Goal: Transaction & Acquisition: Purchase product/service

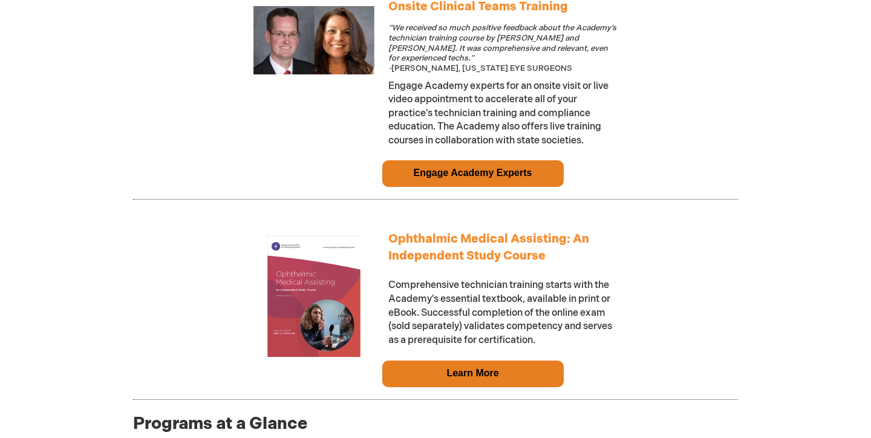
scroll to position [1026, 0]
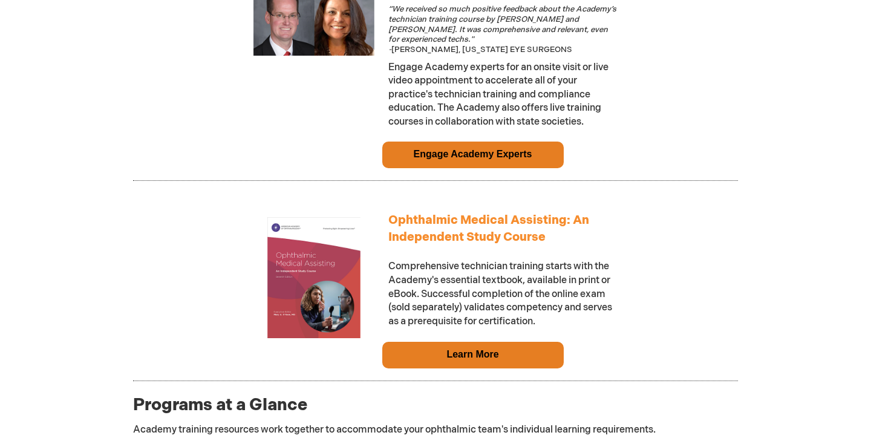
click at [524, 347] on td "Learn More" at bounding box center [473, 355] width 182 height 27
click at [480, 349] on link "Learn More" at bounding box center [473, 354] width 52 height 10
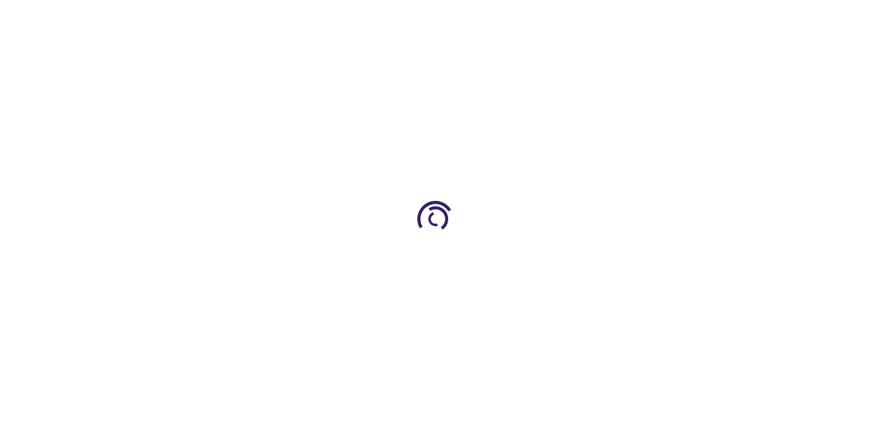
type input "0"
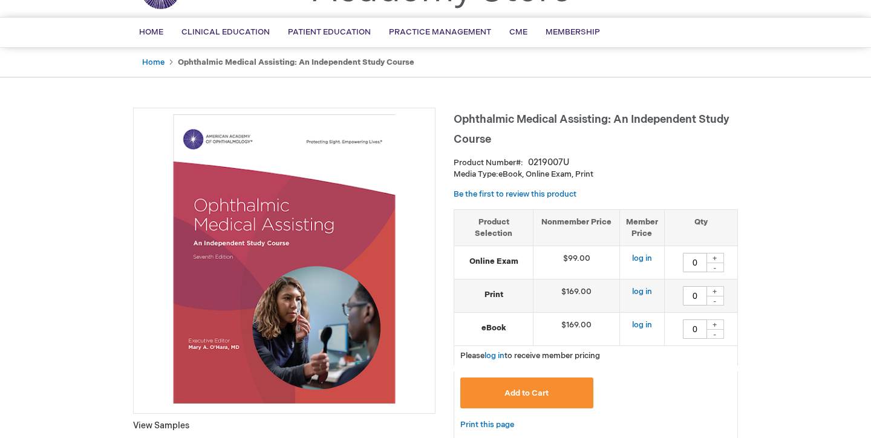
scroll to position [90, 0]
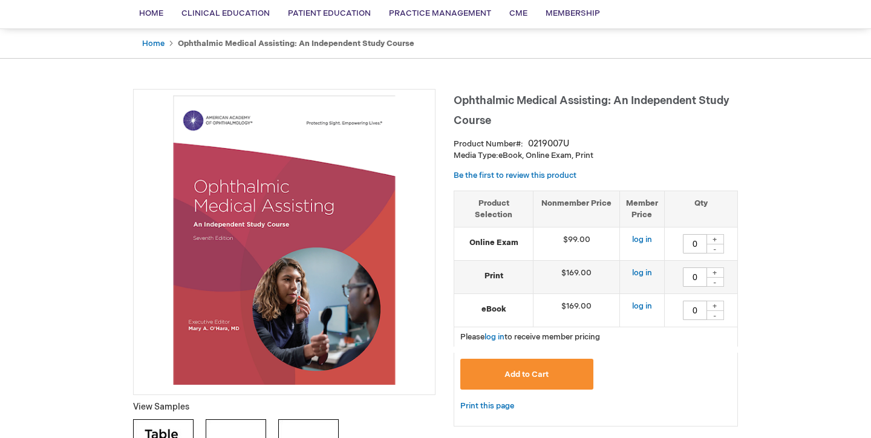
click at [718, 239] on div "+" at bounding box center [715, 239] width 18 height 10
type input "1"
click at [717, 269] on div "+" at bounding box center [715, 272] width 18 height 10
type input "1"
click at [551, 374] on button "Add to Cart" at bounding box center [527, 374] width 133 height 31
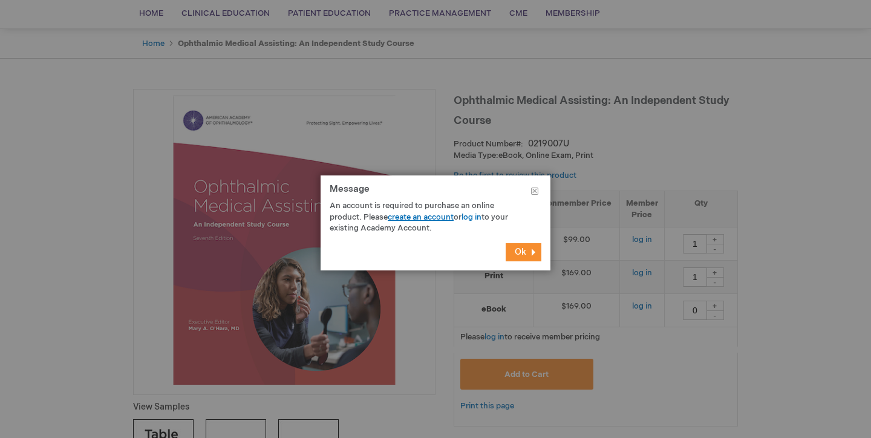
click at [451, 218] on link "create an account" at bounding box center [421, 217] width 66 height 10
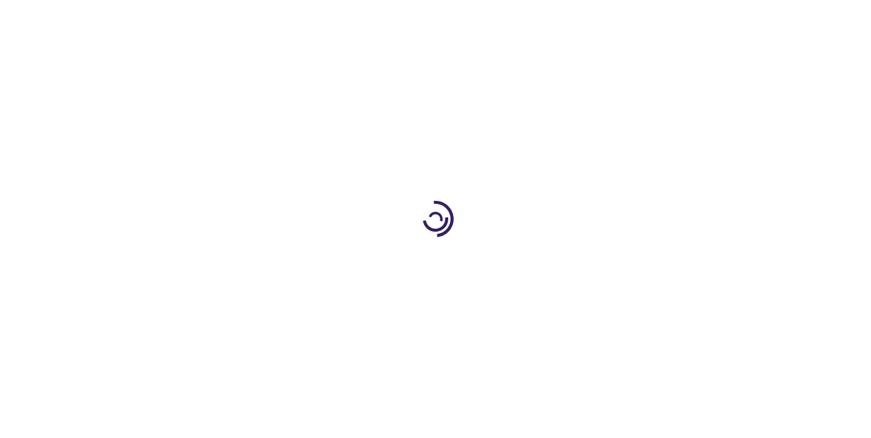
type input "0"
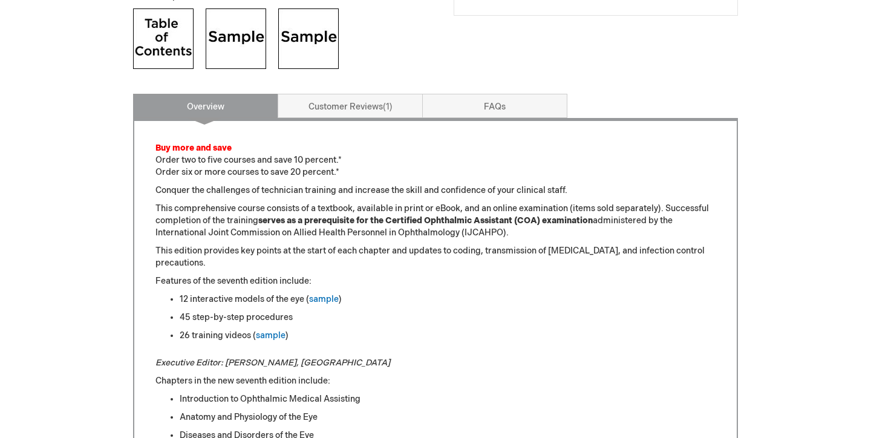
scroll to position [503, 0]
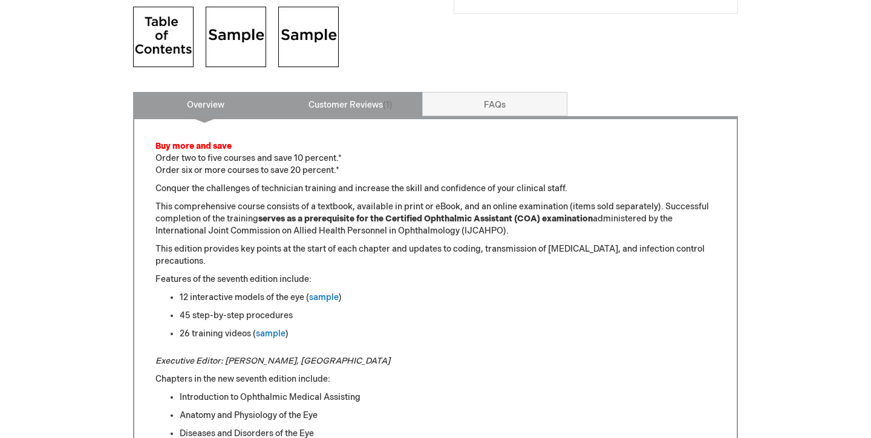
click at [395, 101] on link "Customer Reviews 1" at bounding box center [350, 104] width 145 height 24
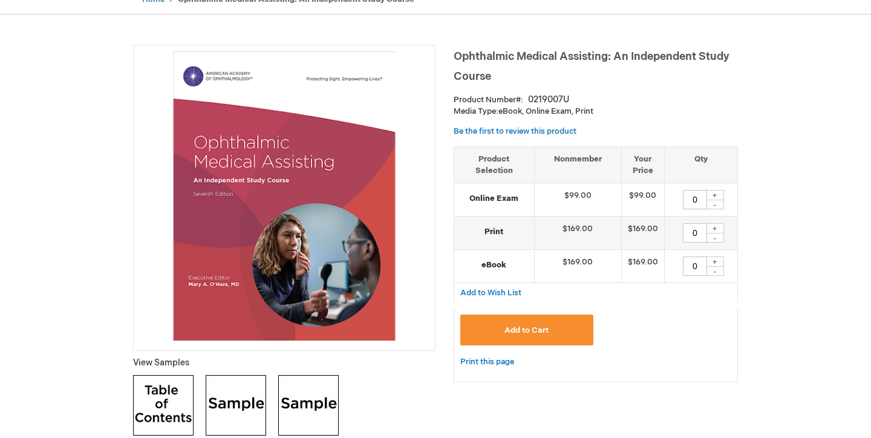
scroll to position [161, 0]
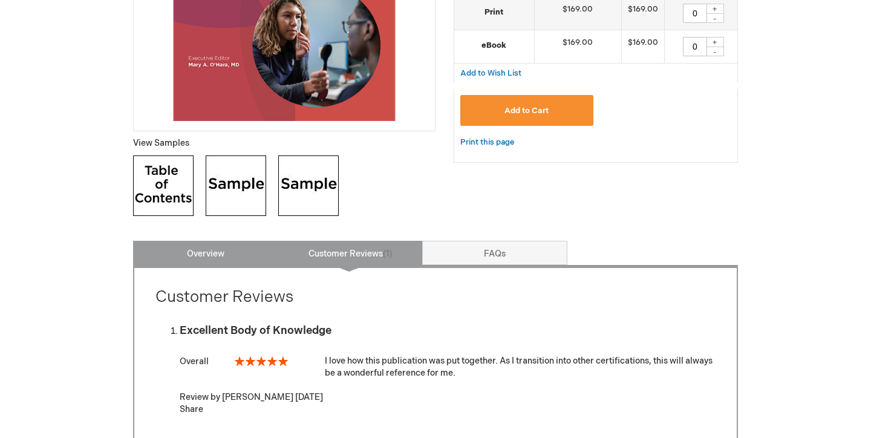
click at [232, 252] on link "Overview" at bounding box center [205, 253] width 145 height 24
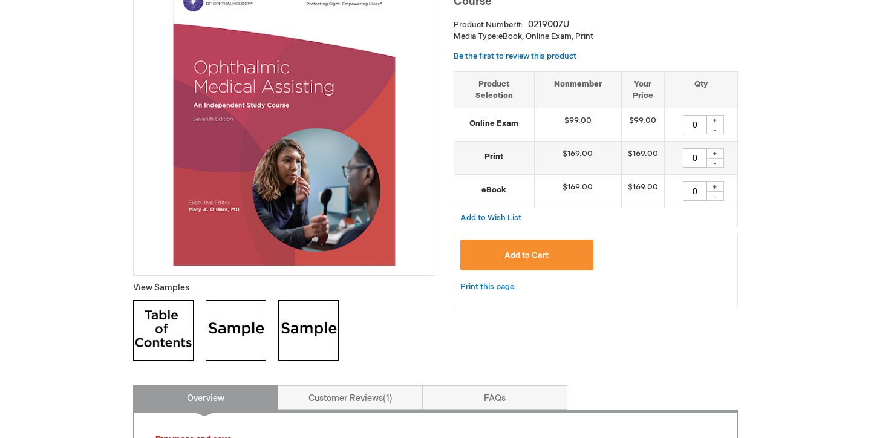
scroll to position [193, 0]
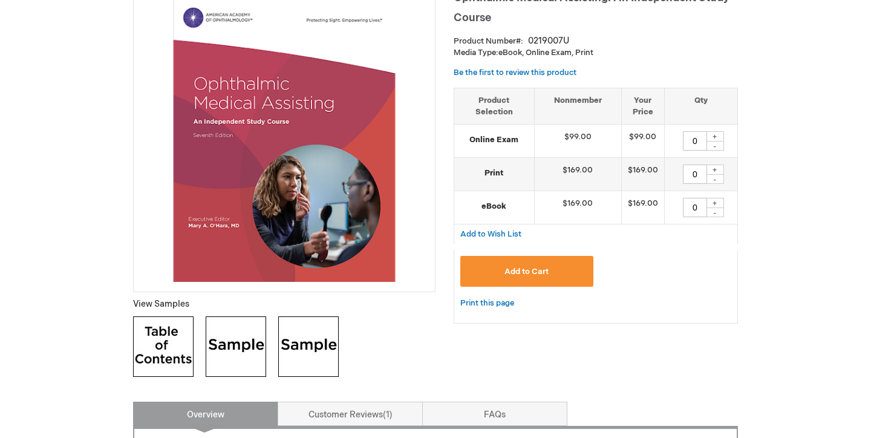
click at [716, 134] on div "+" at bounding box center [715, 136] width 18 height 10
type input "1"
click at [715, 166] on div "+" at bounding box center [715, 170] width 18 height 10
type input "1"
click at [571, 278] on button "Add to Cart" at bounding box center [527, 271] width 133 height 31
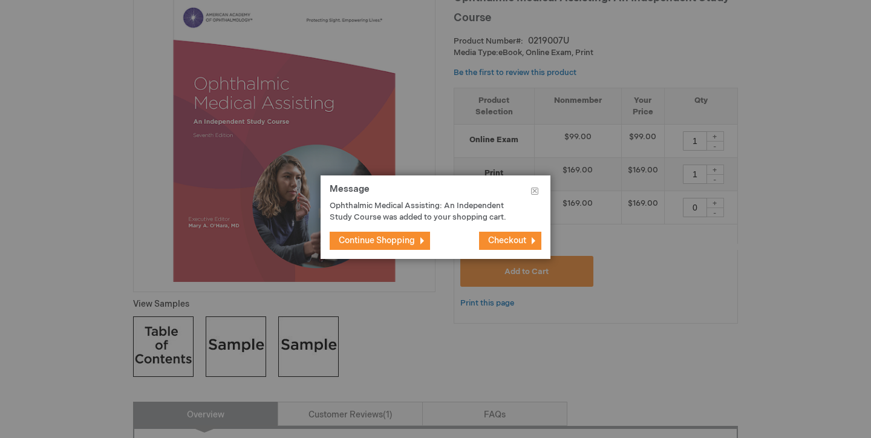
click at [403, 244] on span "Continue Shopping" at bounding box center [377, 240] width 76 height 10
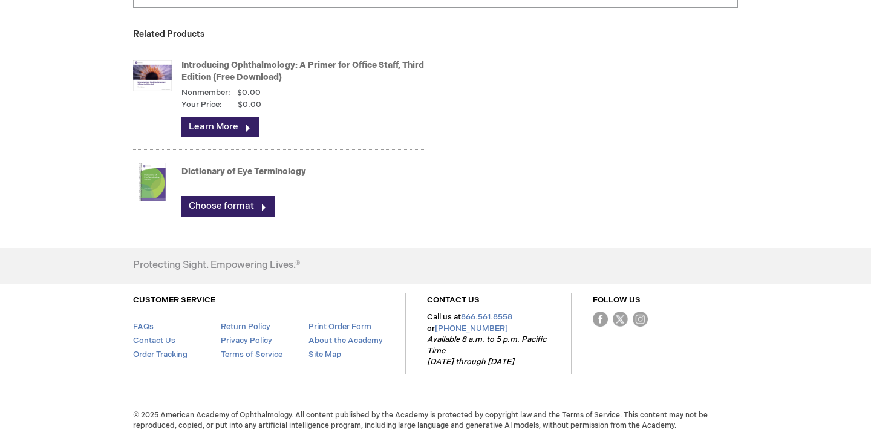
scroll to position [1739, 0]
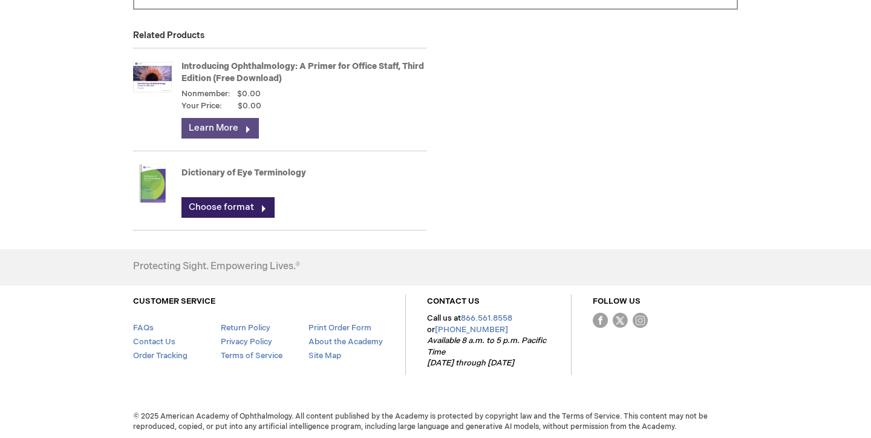
click at [220, 131] on link "Learn More" at bounding box center [220, 128] width 77 height 21
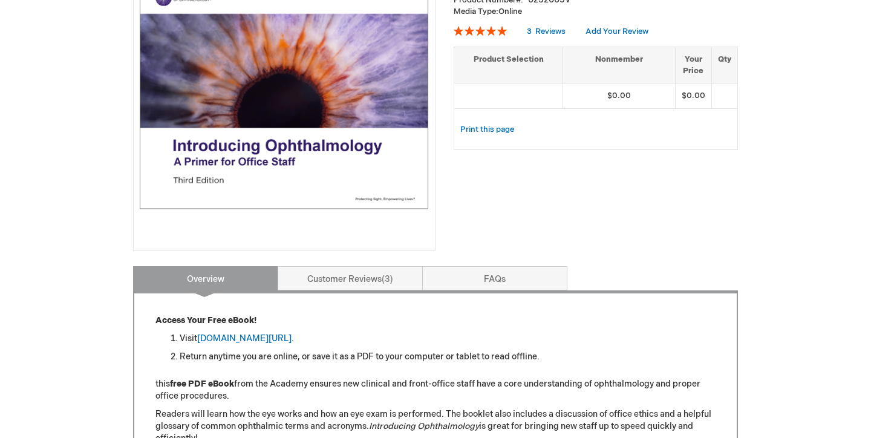
scroll to position [246, 0]
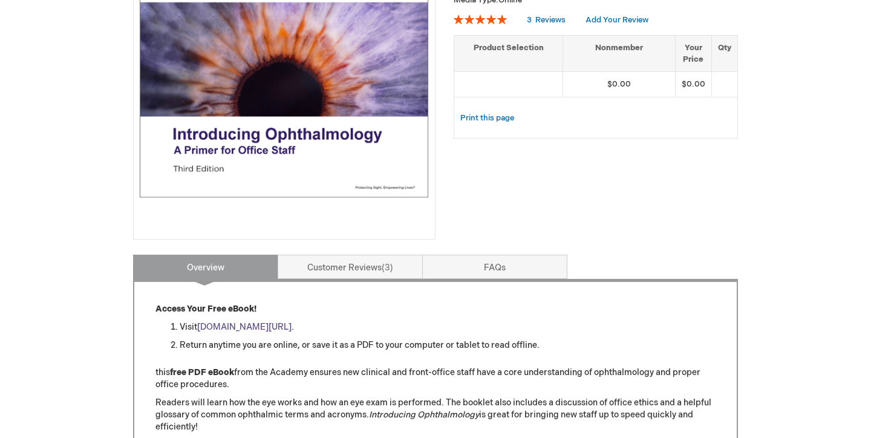
click at [292, 326] on link "aao.org/introducing_ophthalmology" at bounding box center [244, 327] width 94 height 10
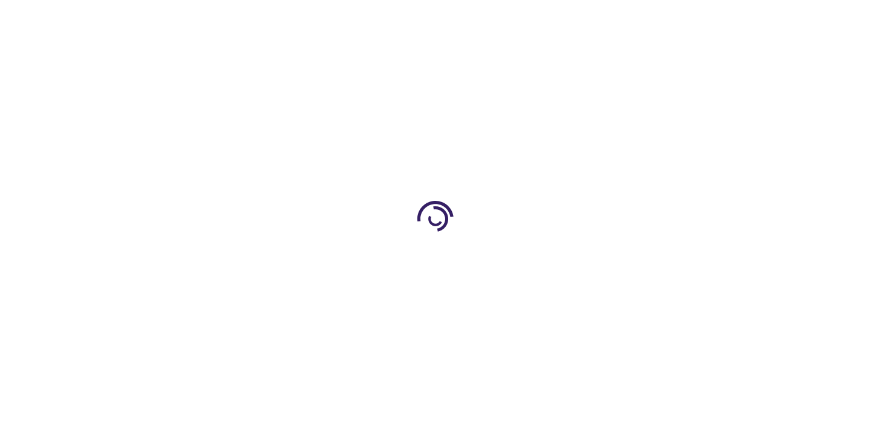
scroll to position [2, 0]
type input "1"
type input "0"
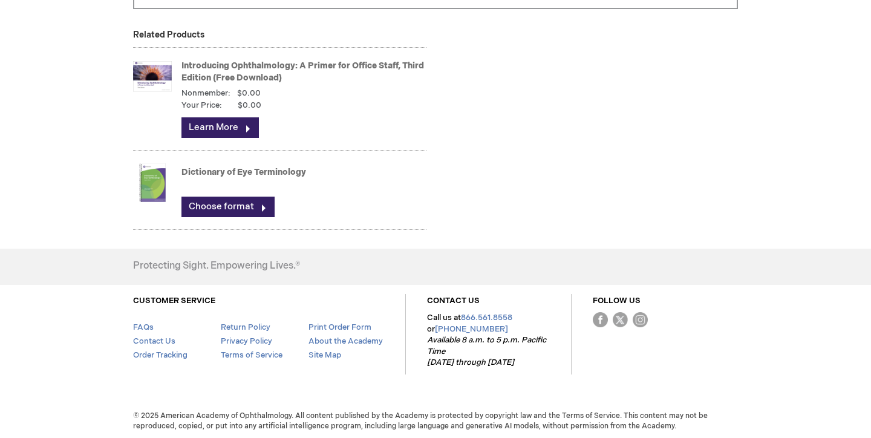
scroll to position [1739, 0]
click at [239, 210] on link "Choose format" at bounding box center [228, 207] width 93 height 21
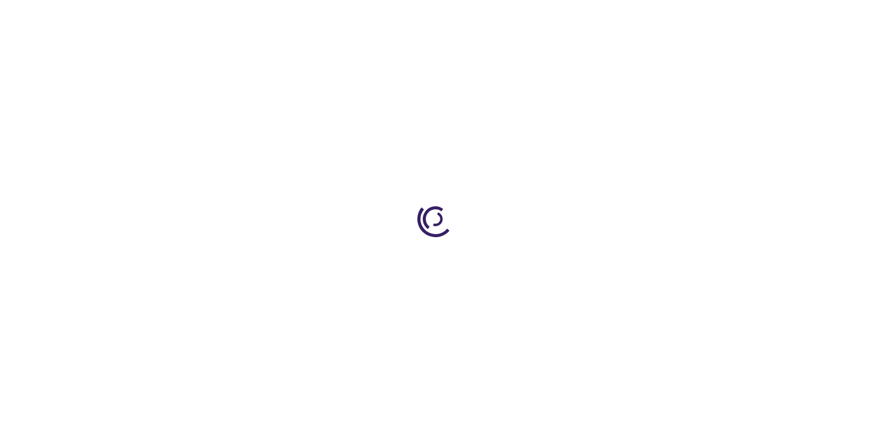
type input "0"
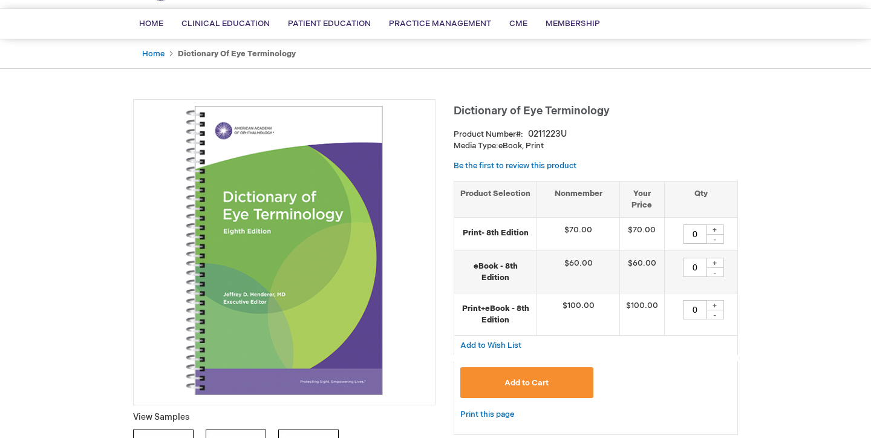
scroll to position [84, 0]
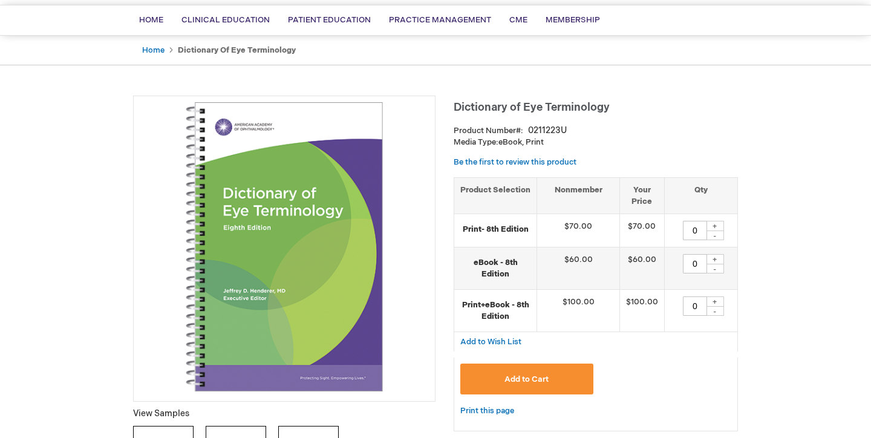
click at [716, 223] on div "+" at bounding box center [715, 226] width 18 height 10
type input "1"
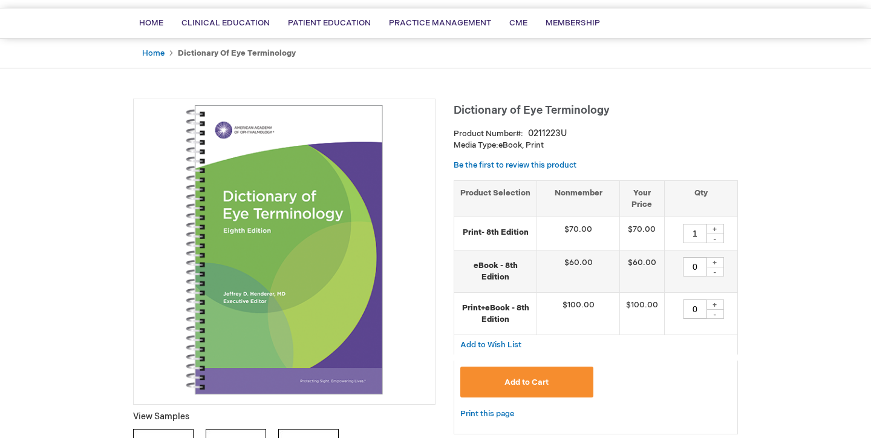
scroll to position [65, 0]
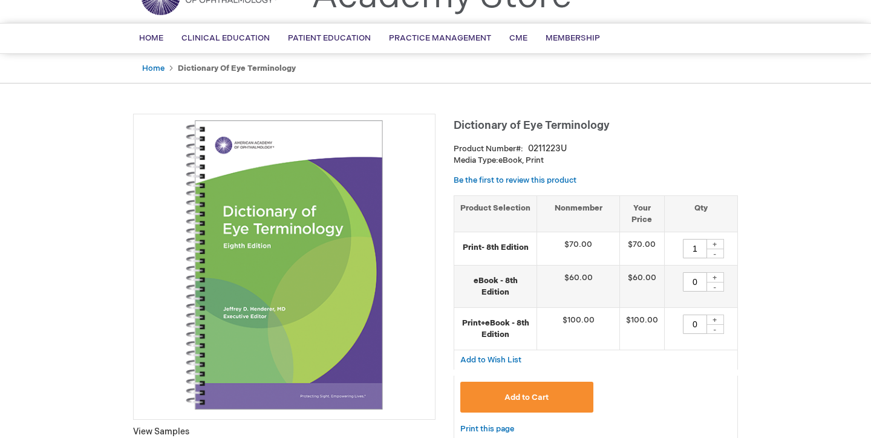
click at [536, 397] on span "Add to Cart" at bounding box center [527, 398] width 44 height 10
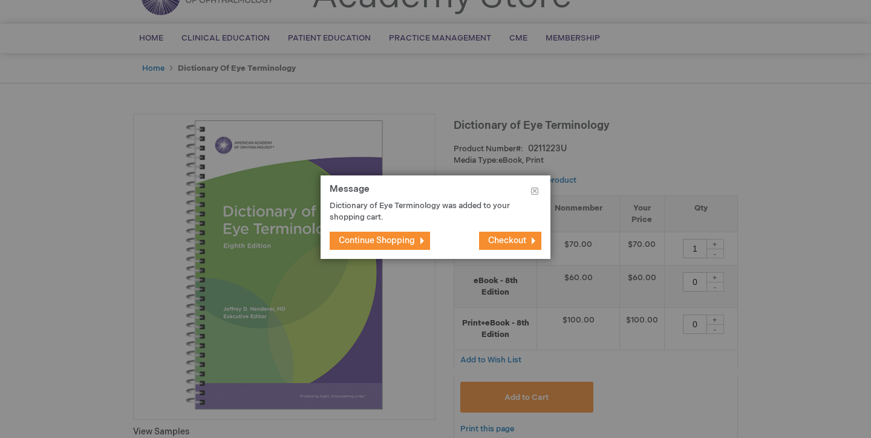
click at [419, 238] on button "Continue Shopping" at bounding box center [380, 241] width 100 height 18
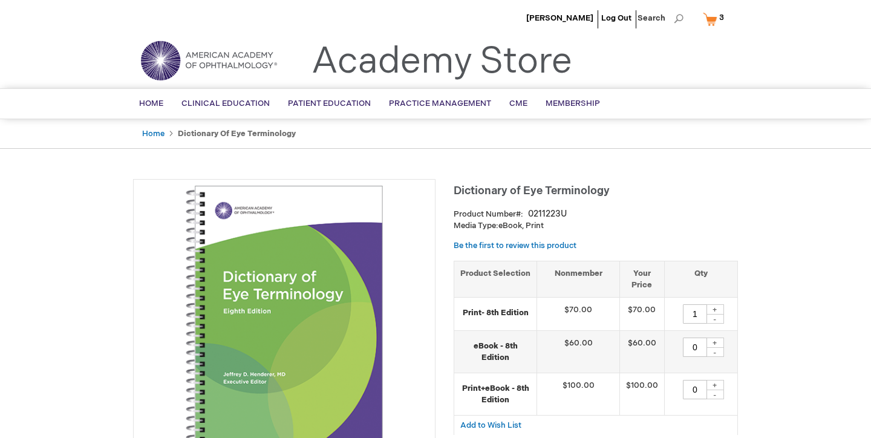
scroll to position [0, 0]
click at [159, 101] on span "Home" at bounding box center [151, 104] width 24 height 10
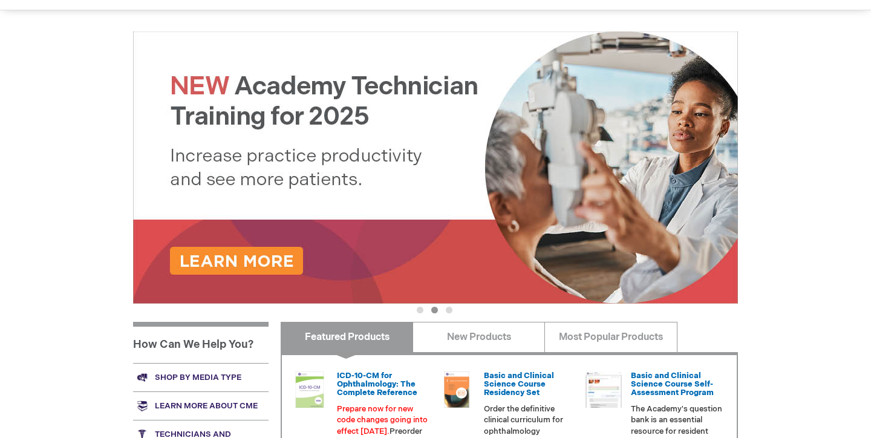
scroll to position [113, 0]
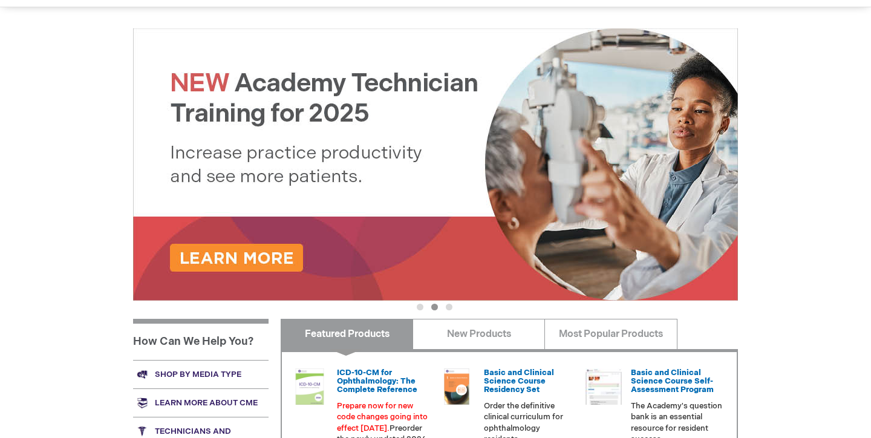
click at [231, 264] on img at bounding box center [435, 164] width 605 height 272
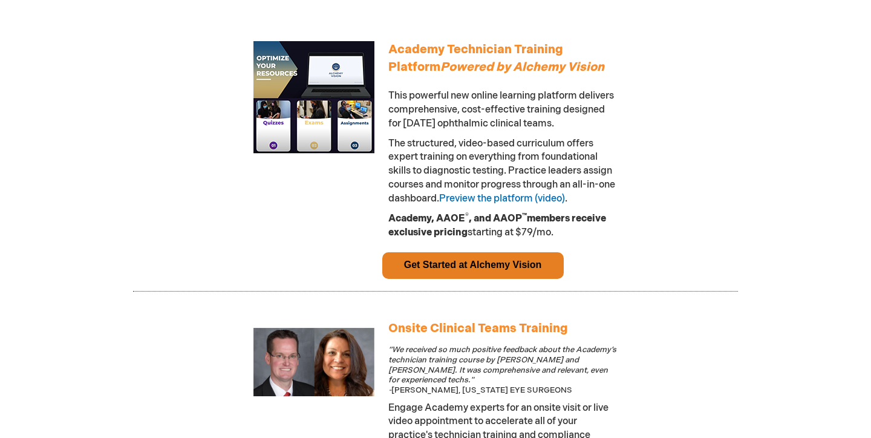
scroll to position [672, 0]
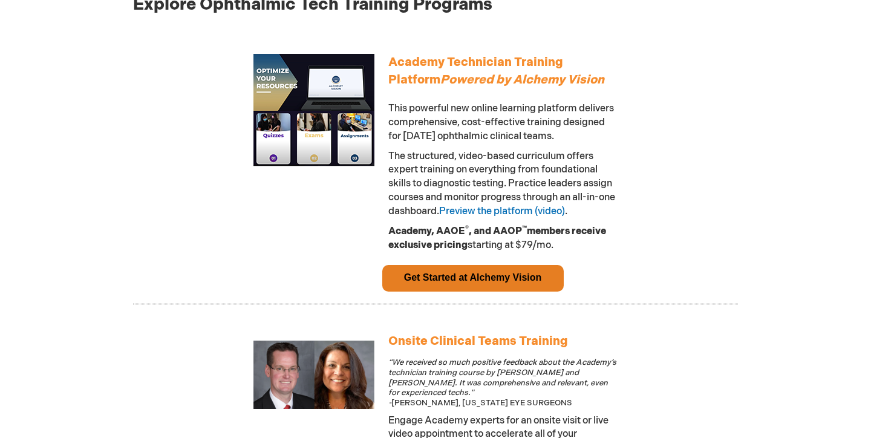
click at [436, 283] on link "Get Started at Alchemy Vision" at bounding box center [473, 277] width 138 height 10
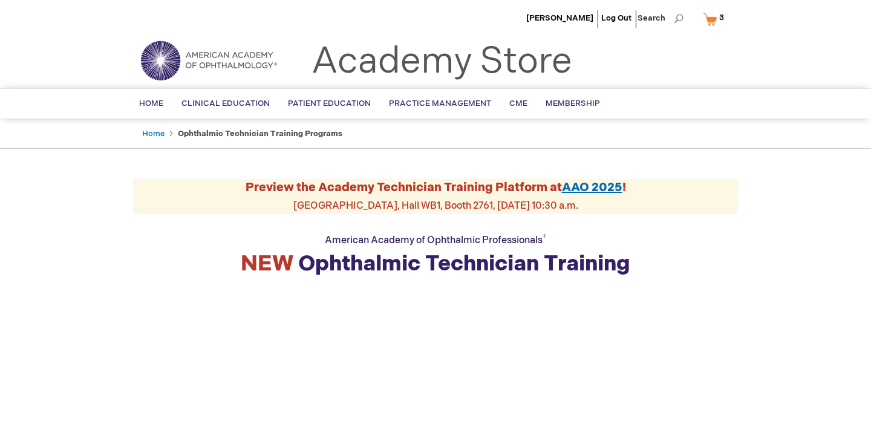
click at [714, 21] on link "My Cart 3 3 items" at bounding box center [716, 18] width 31 height 21
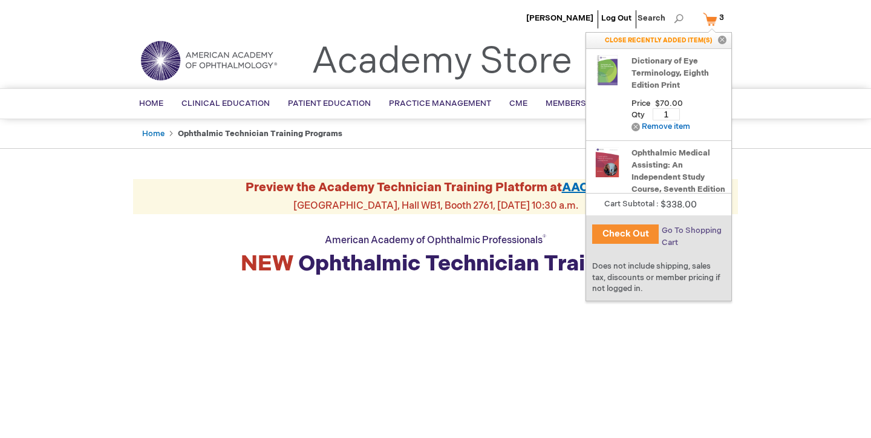
click at [700, 232] on span "Go To Shopping Cart" at bounding box center [692, 237] width 60 height 22
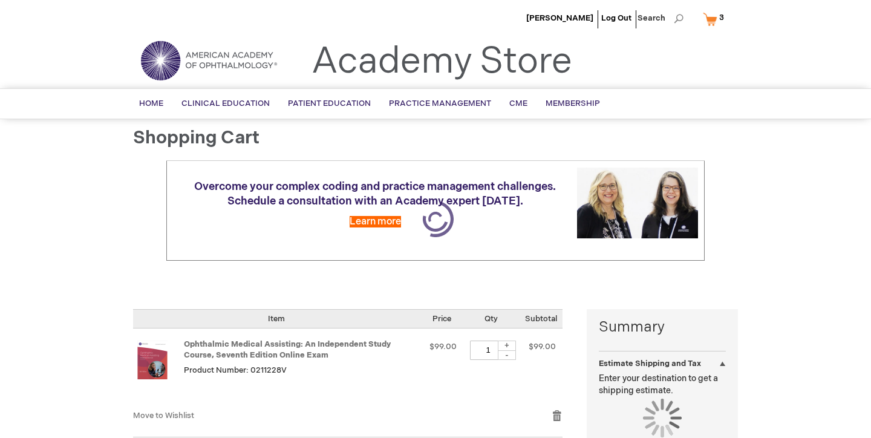
select select "US"
select select "28"
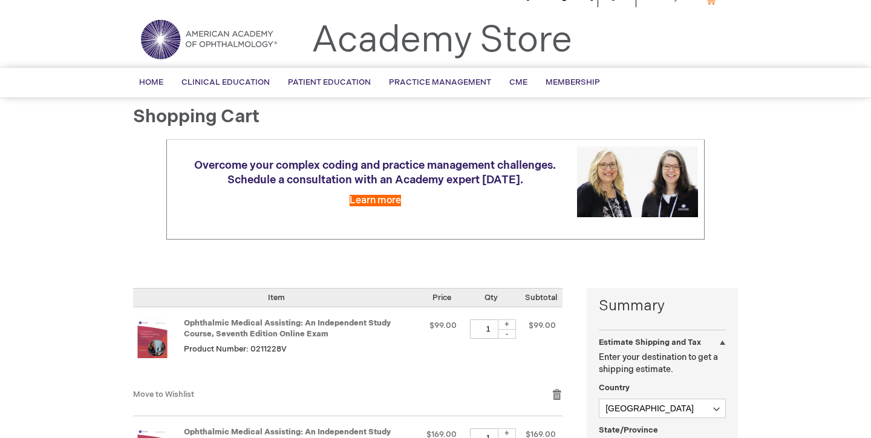
scroll to position [24, 0]
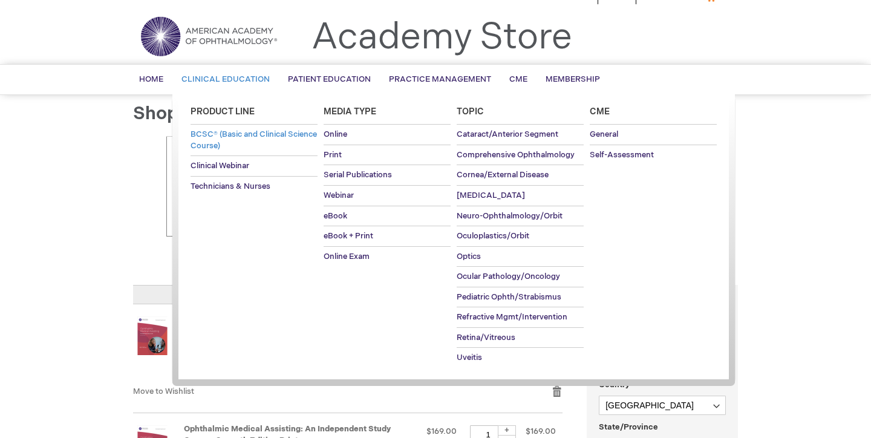
click at [276, 138] on span "BCSC® (Basic and Clinical Science Course)" at bounding box center [254, 139] width 126 height 21
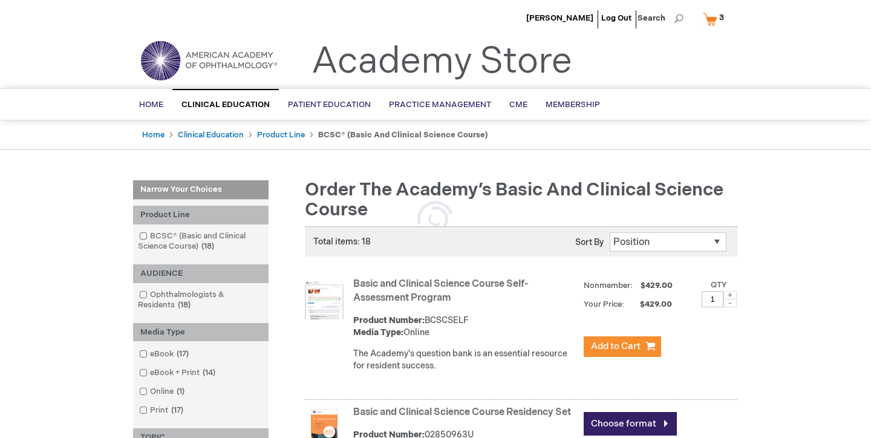
click at [276, 138] on link "Product Line" at bounding box center [281, 135] width 48 height 10
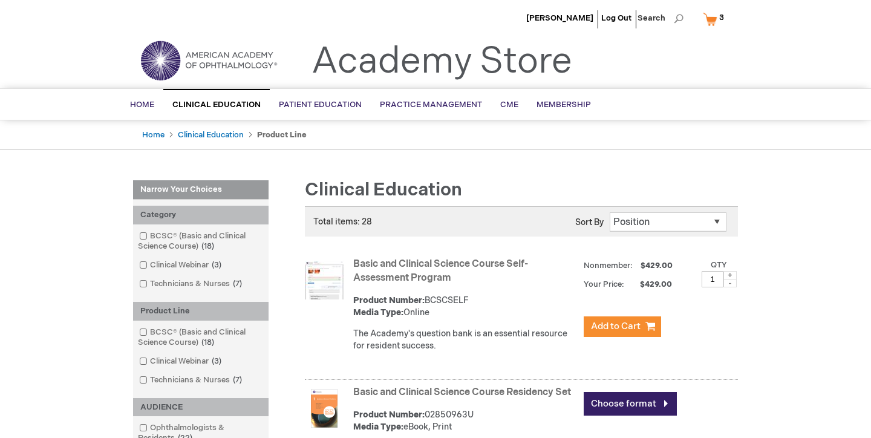
click at [454, 261] on link "Basic and Clinical Science Course Self-Assessment Program" at bounding box center [440, 270] width 175 height 25
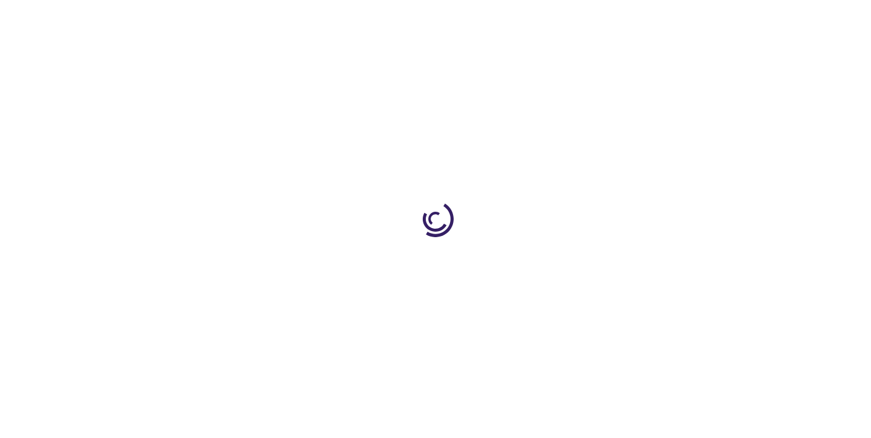
type input "1"
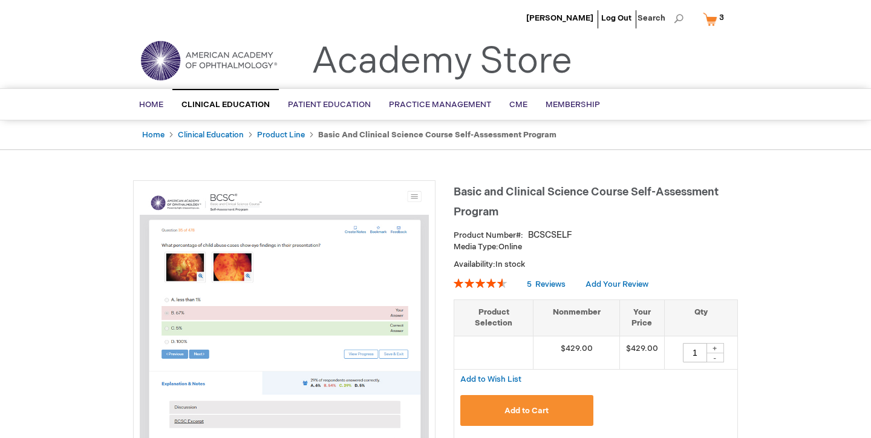
click at [718, 21] on span "3 3 items" at bounding box center [722, 17] width 8 height 15
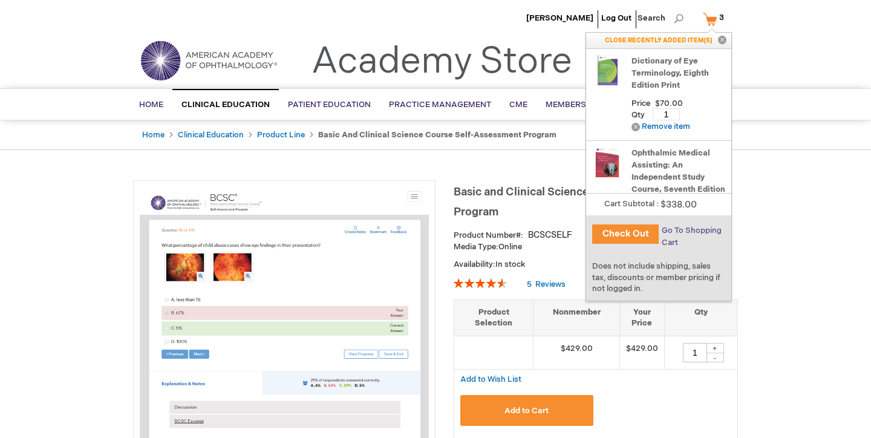
click at [693, 231] on span "Go To Shopping Cart" at bounding box center [692, 237] width 60 height 22
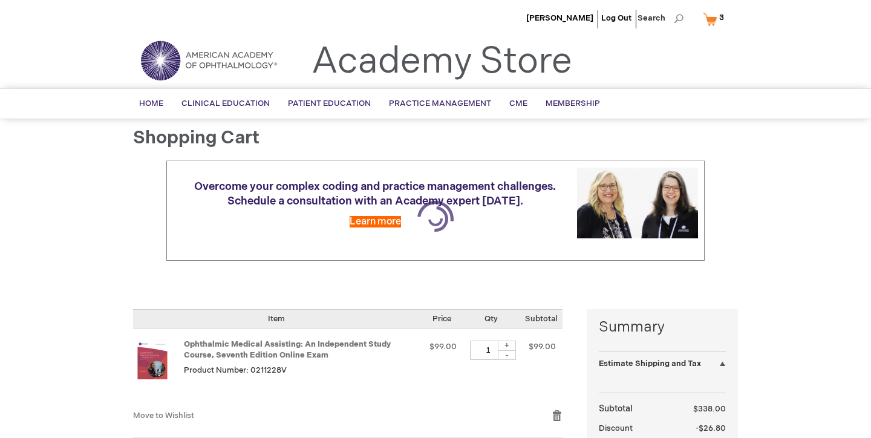
select select "US"
select select "28"
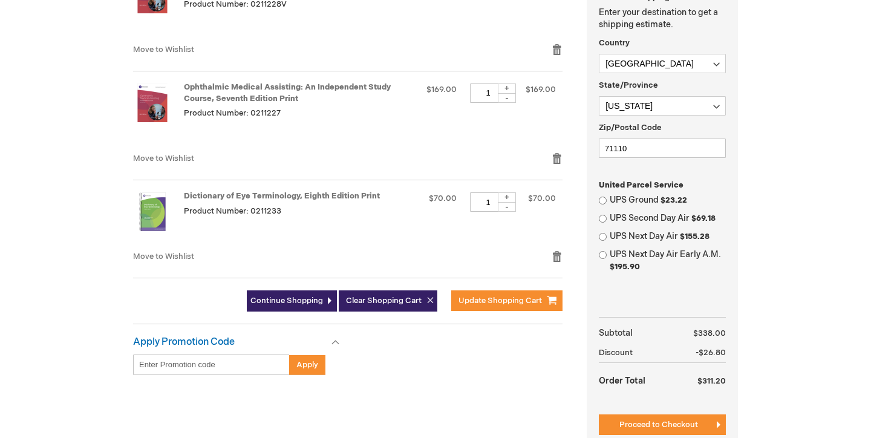
scroll to position [354, 0]
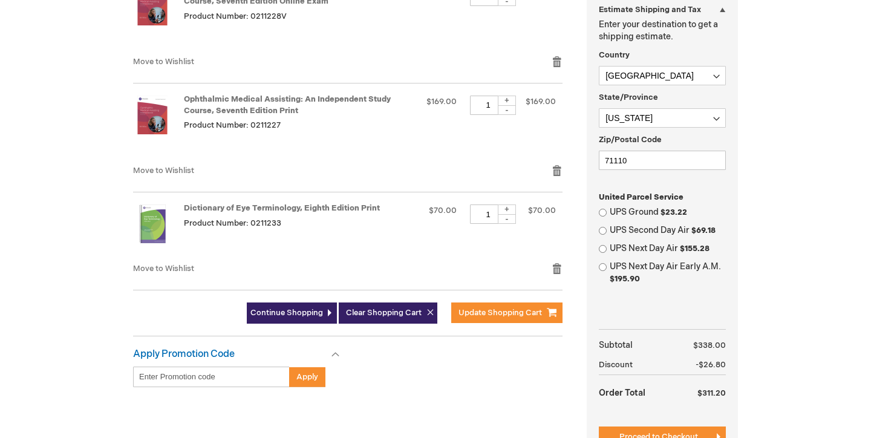
click at [604, 209] on input "UPS Ground $23.22" at bounding box center [603, 213] width 8 height 8
radio input "true"
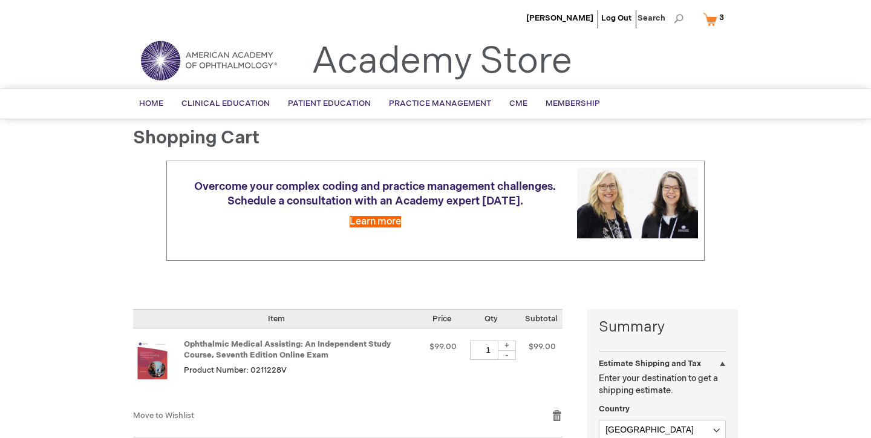
scroll to position [0, 0]
